Goal: Task Accomplishment & Management: Use online tool/utility

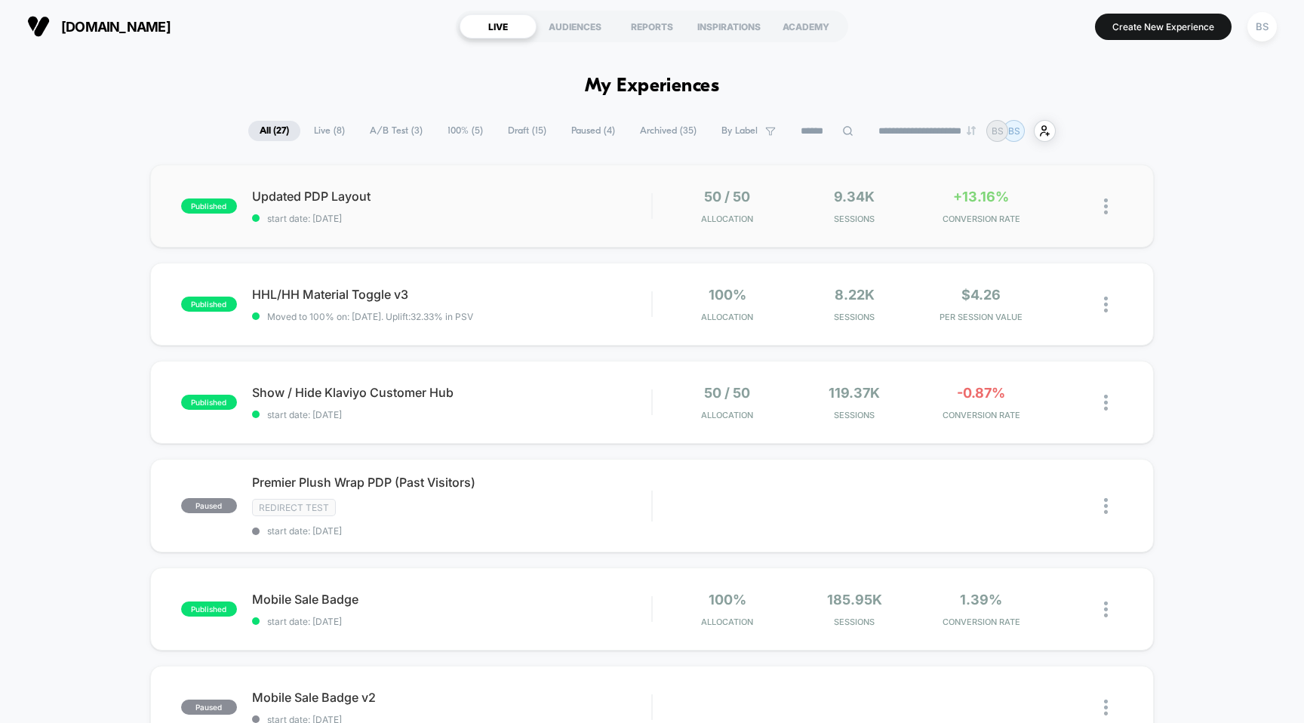
click at [669, 208] on div "50 / 50 Allocation" at bounding box center [727, 206] width 119 height 35
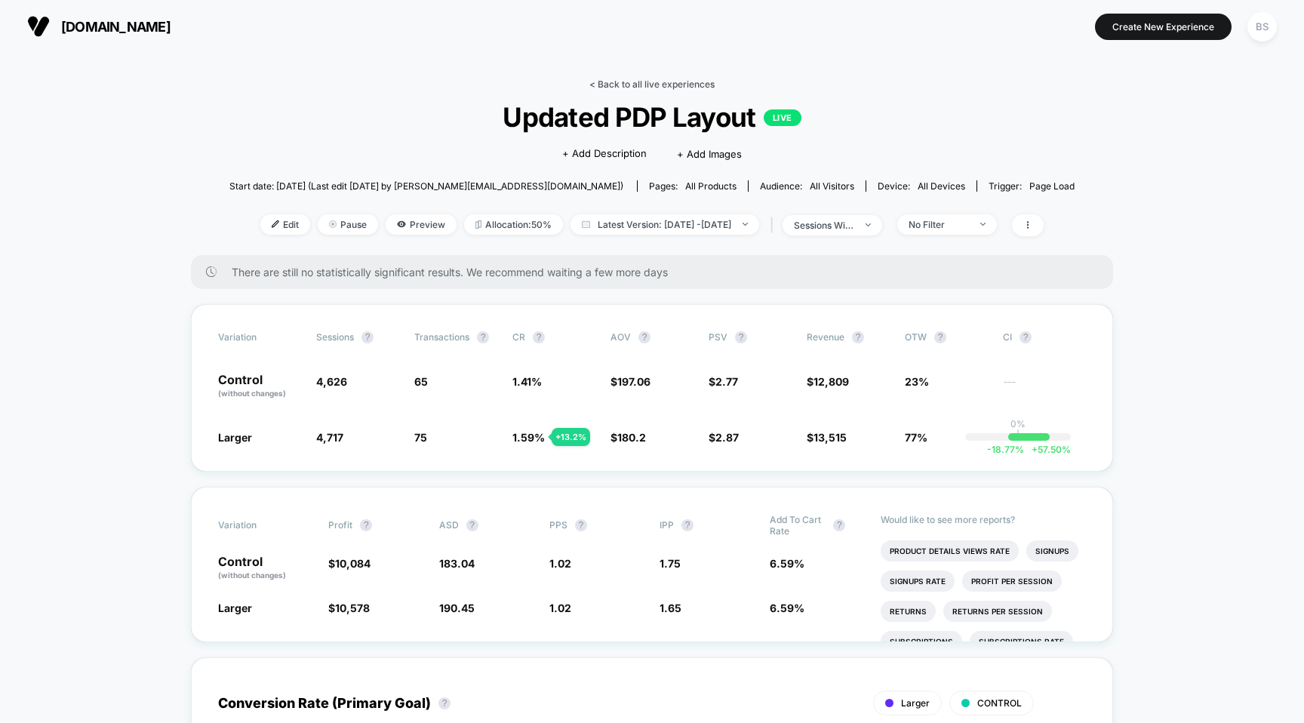
click at [615, 82] on link "< Back to all live experiences" at bounding box center [651, 83] width 125 height 11
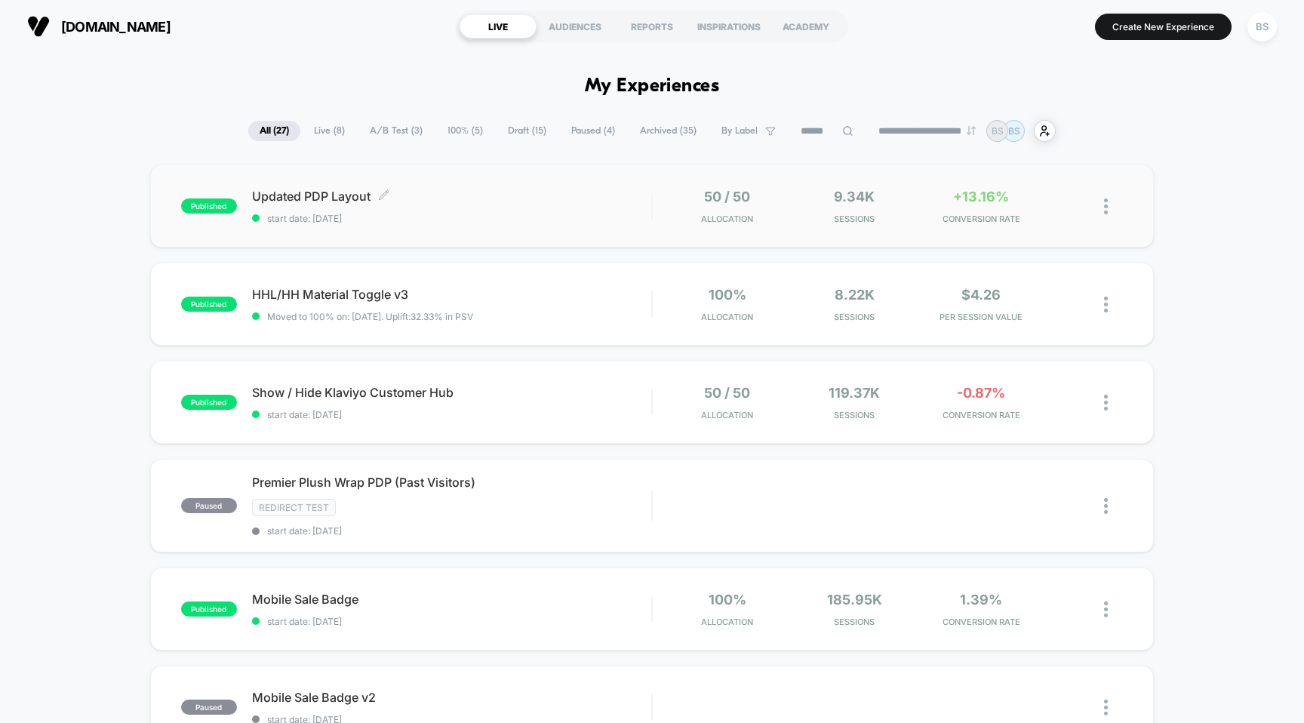
click at [528, 195] on span "Updated PDP Layout Click to edit experience details" at bounding box center [452, 196] width 400 height 15
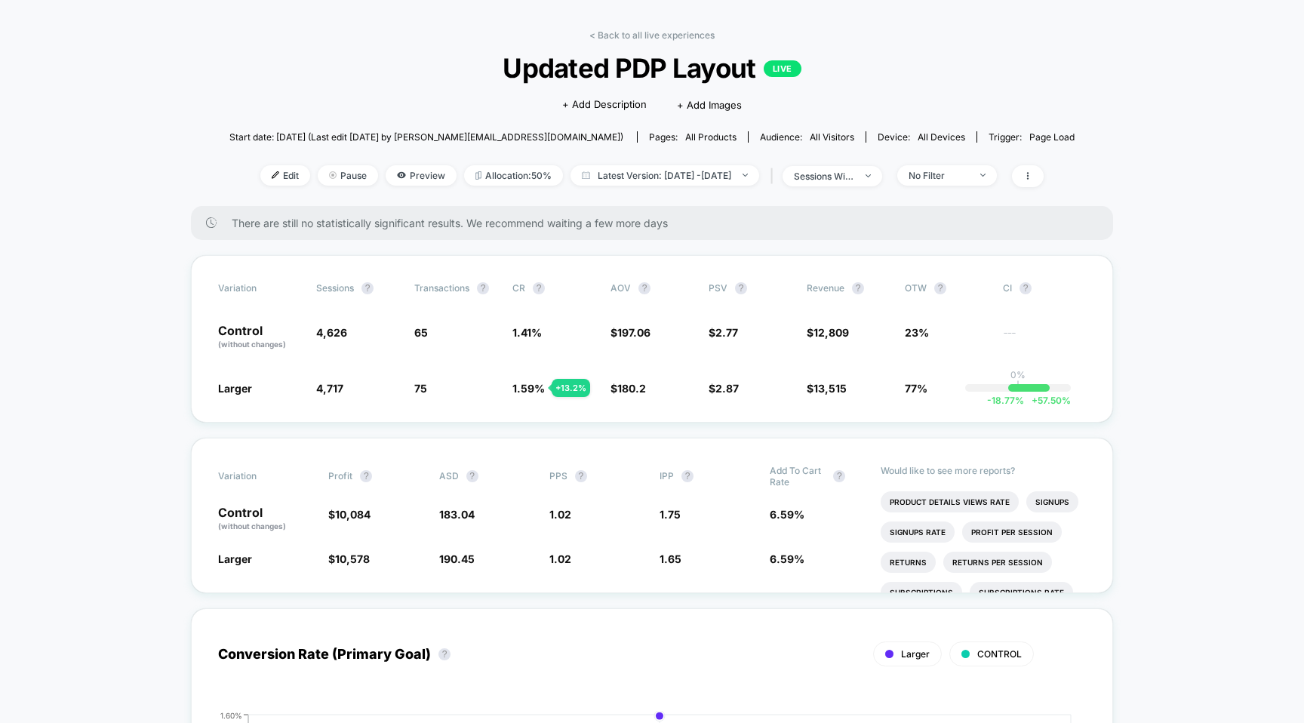
scroll to position [51, 0]
click at [675, 38] on link "< Back to all live experiences" at bounding box center [651, 33] width 125 height 11
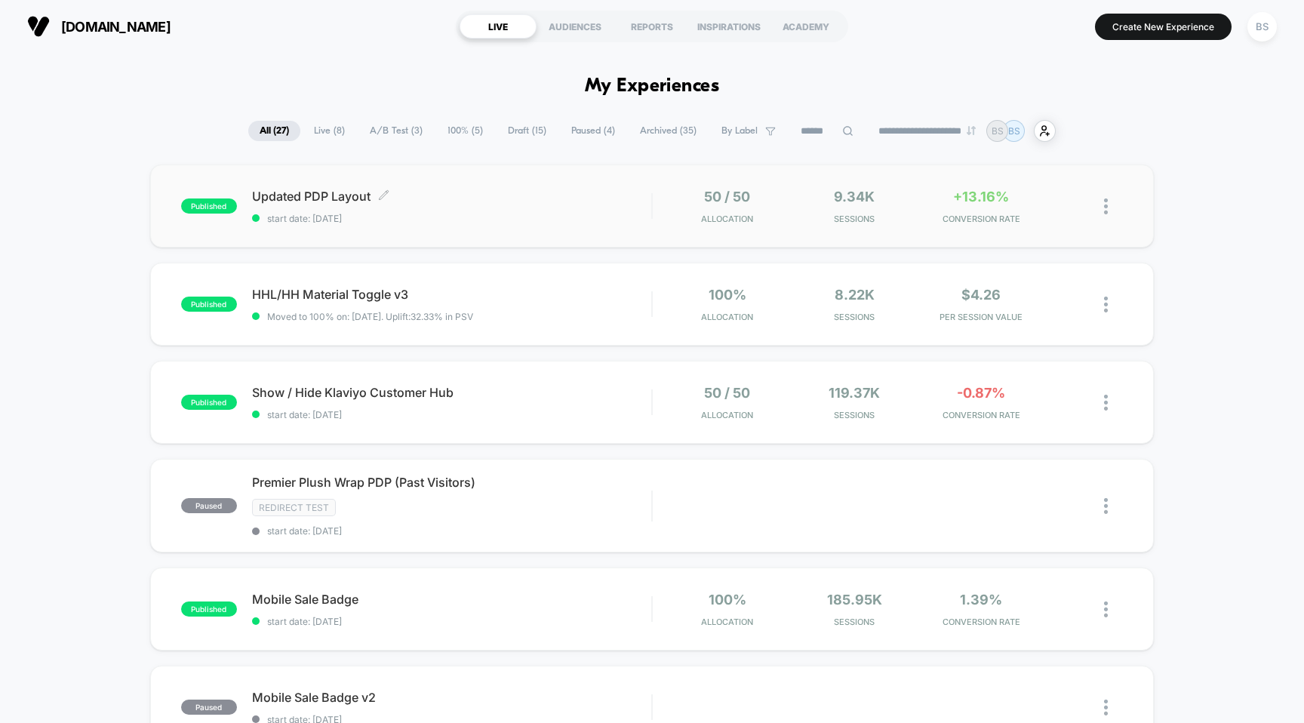
click at [575, 217] on span "start date: [DATE]" at bounding box center [452, 218] width 400 height 11
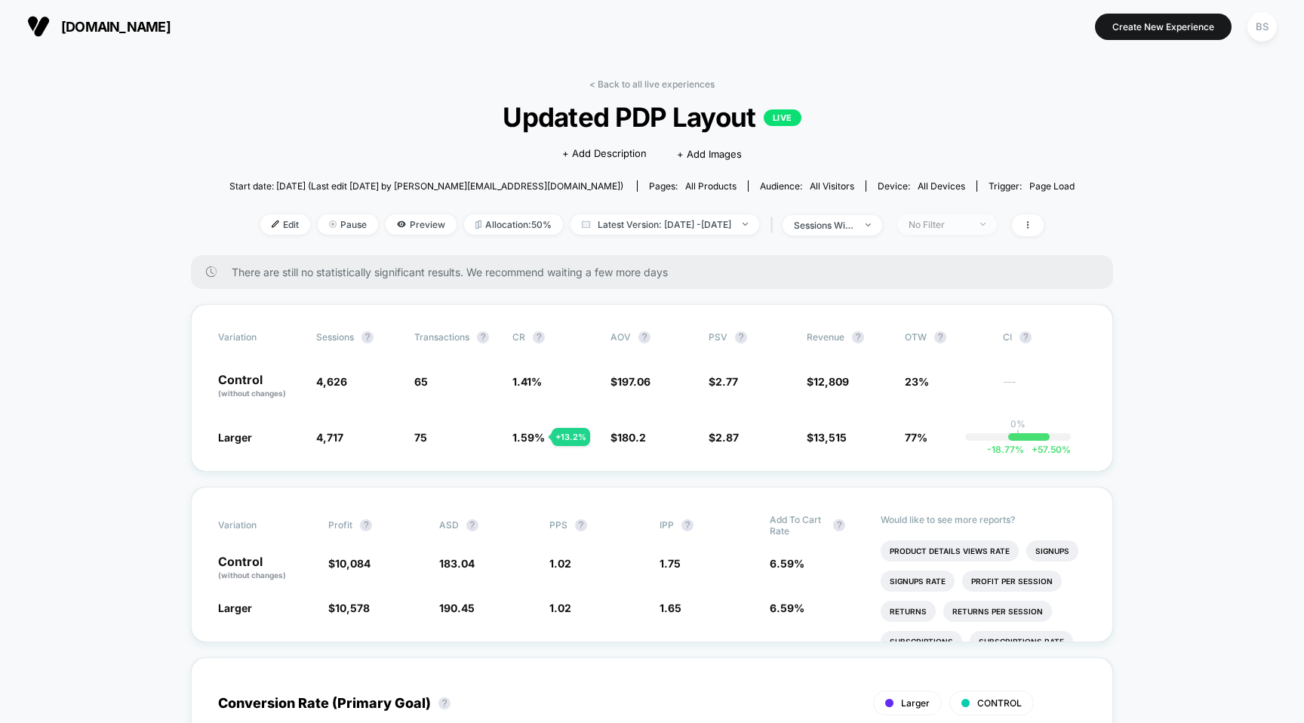
click at [973, 231] on span "No Filter" at bounding box center [947, 224] width 100 height 20
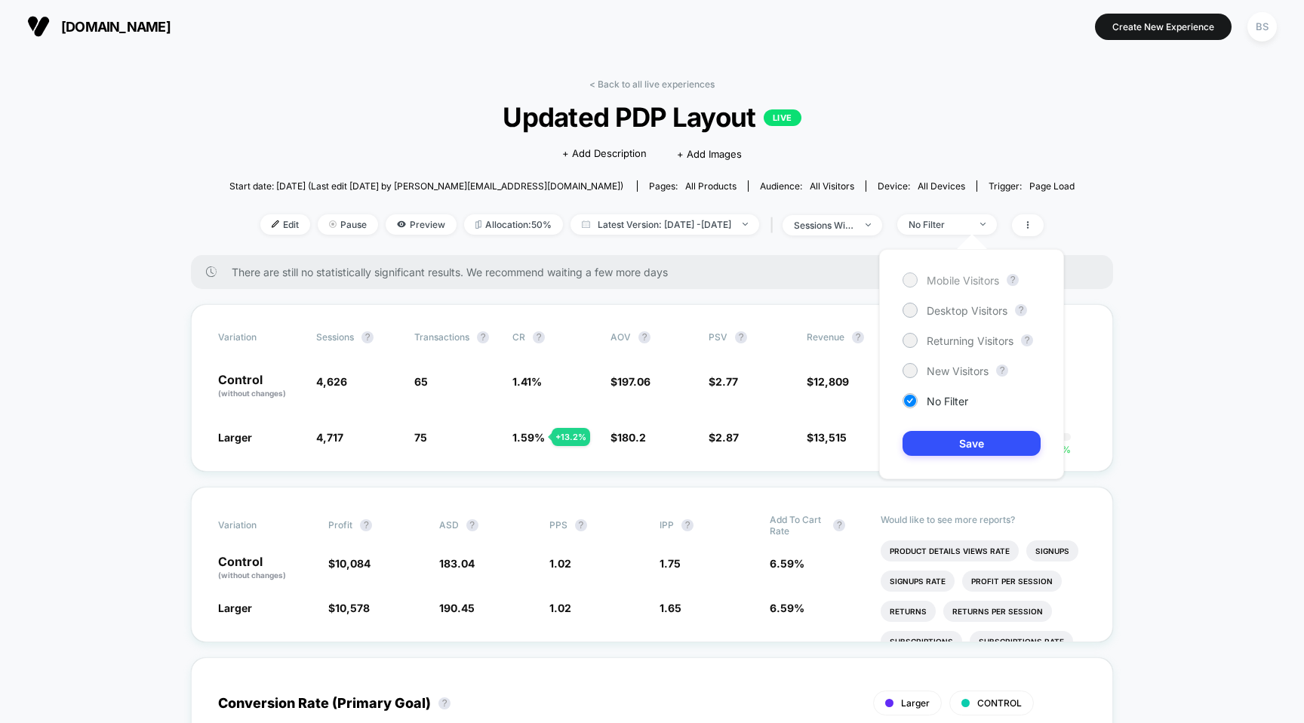
click at [954, 287] on div "Mobile Visitors" at bounding box center [951, 279] width 97 height 15
click at [943, 448] on button "Save" at bounding box center [972, 443] width 138 height 25
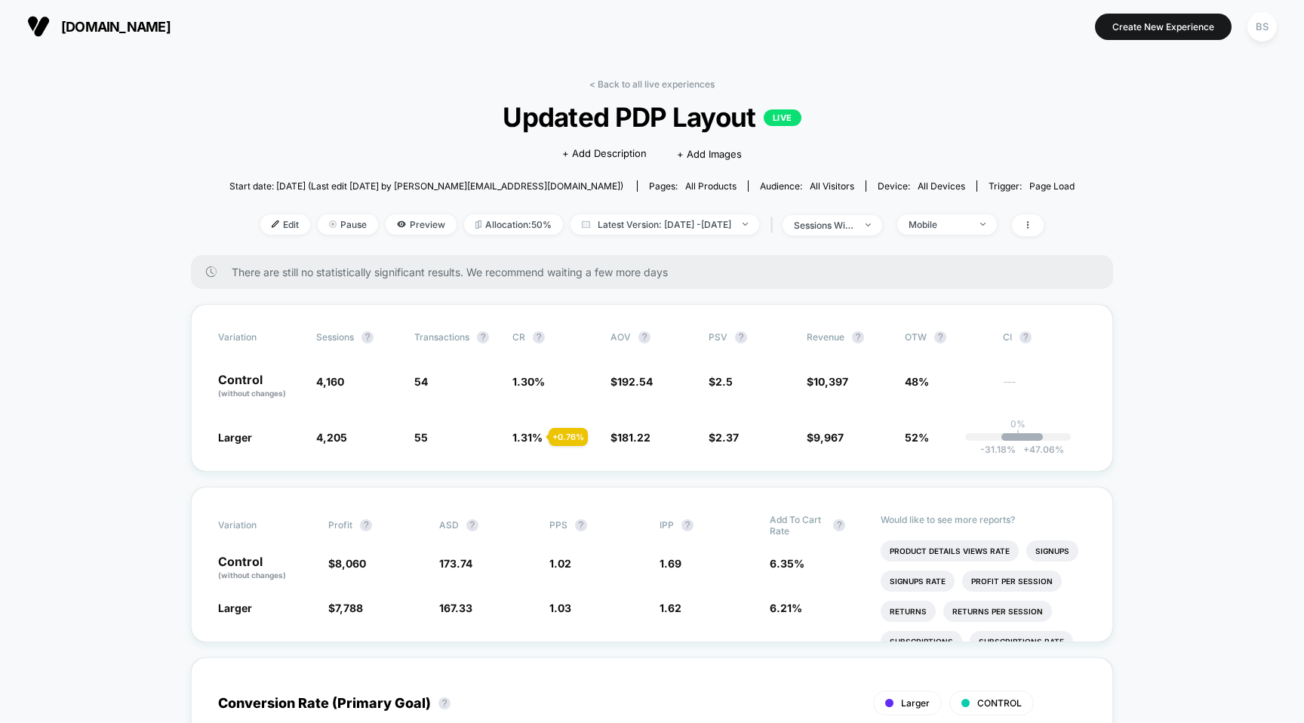
scroll to position [22, 0]
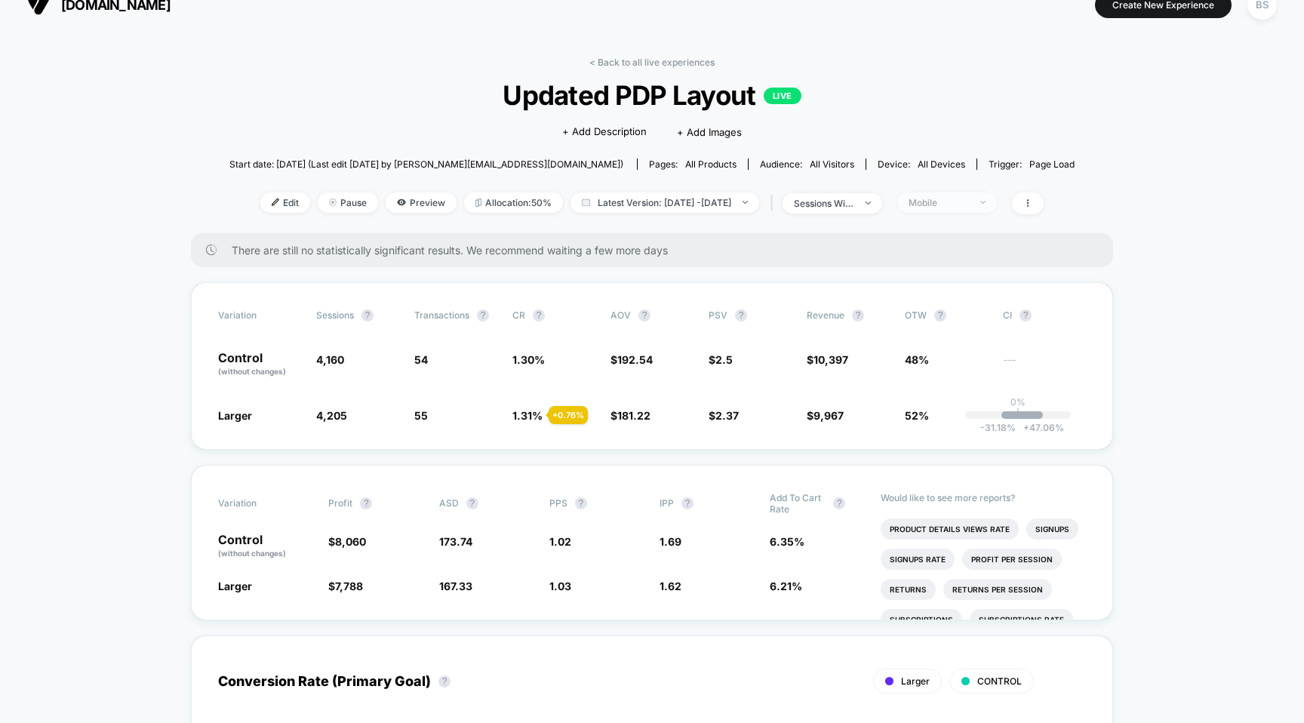
click at [969, 199] on div "Mobile" at bounding box center [939, 202] width 60 height 11
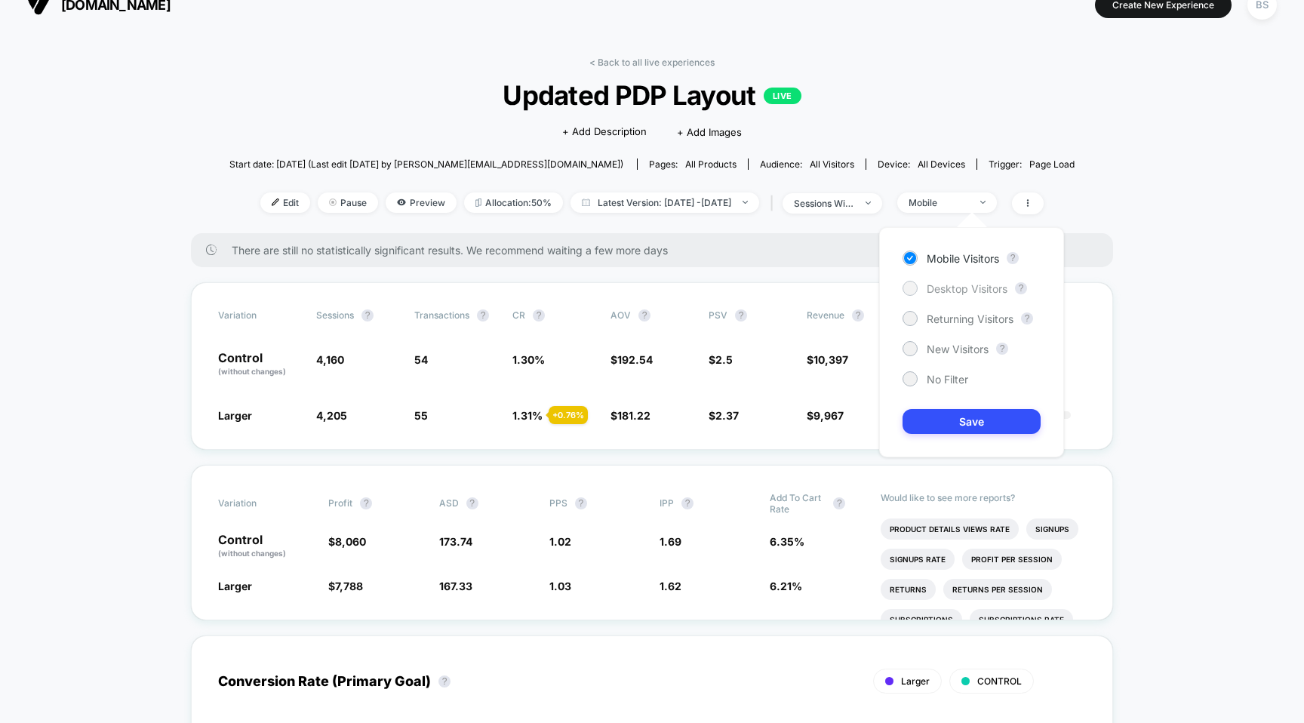
click at [954, 293] on span "Desktop Visitors" at bounding box center [967, 288] width 81 height 13
click at [966, 418] on button "Save" at bounding box center [972, 421] width 138 height 25
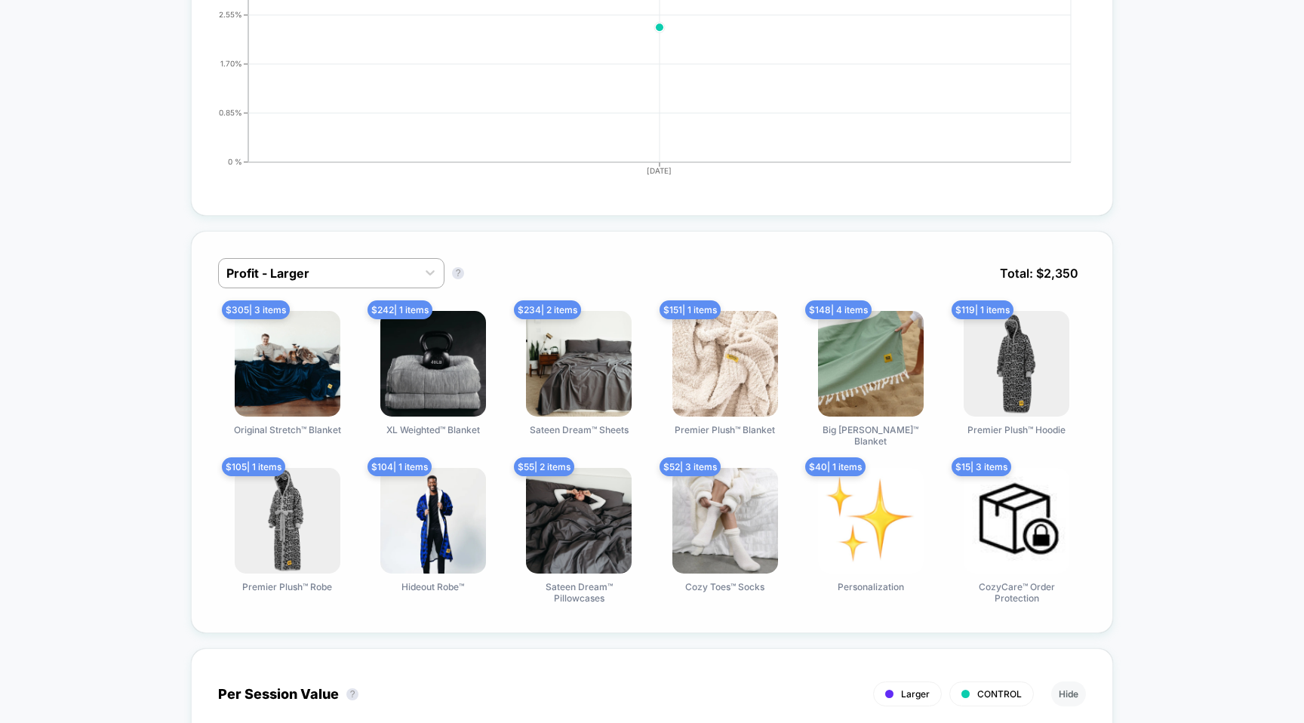
scroll to position [875, 0]
